Goal: Information Seeking & Learning: Learn about a topic

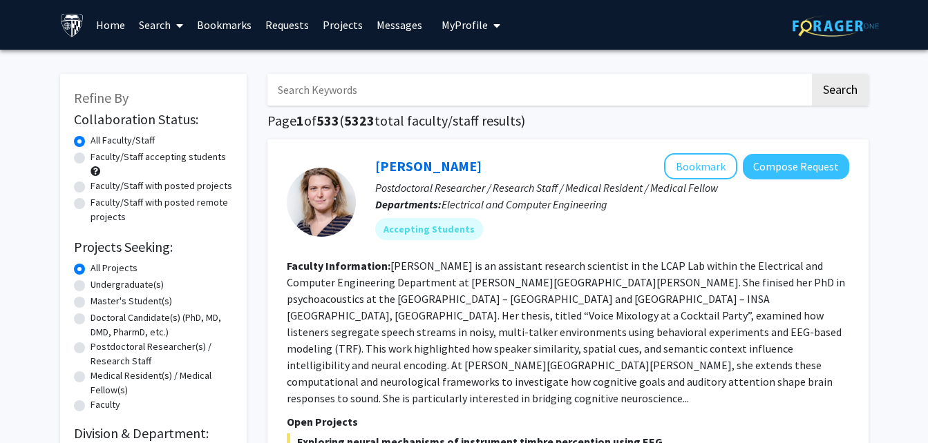
click at [540, 304] on fg-read-more "[PERSON_NAME] is an assistant research scientist in the LCAP Lab within the Ele…" at bounding box center [566, 332] width 558 height 146
click at [361, 92] on input "Search Keywords" at bounding box center [538, 90] width 542 height 32
type input "m"
type input "robotics"
click at [811, 74] on button "Search" at bounding box center [839, 90] width 57 height 32
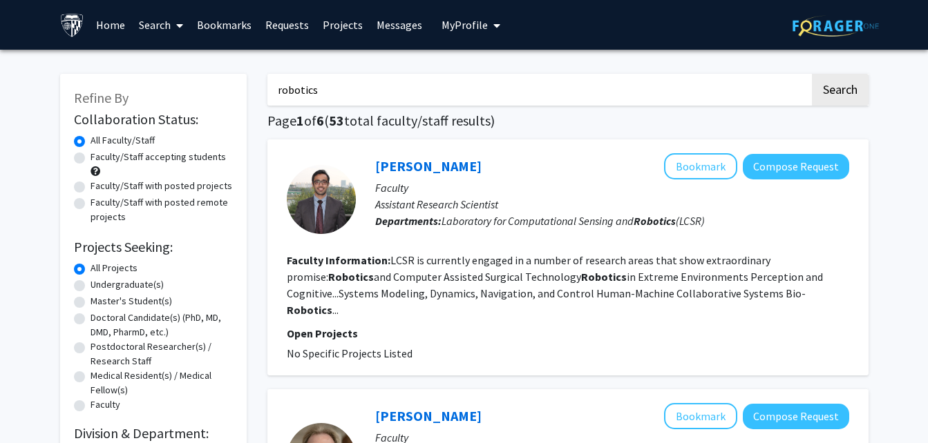
click at [557, 325] on p "Open Projects" at bounding box center [568, 333] width 562 height 17
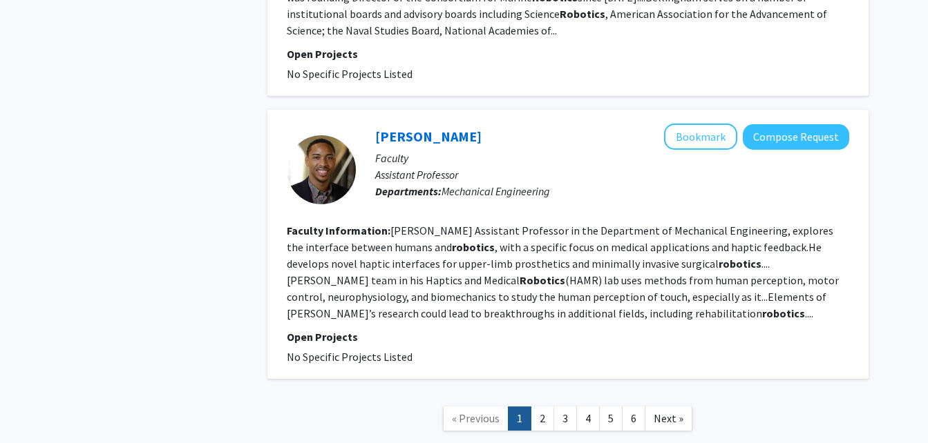
scroll to position [2718, 0]
